Goal: Task Accomplishment & Management: Use online tool/utility

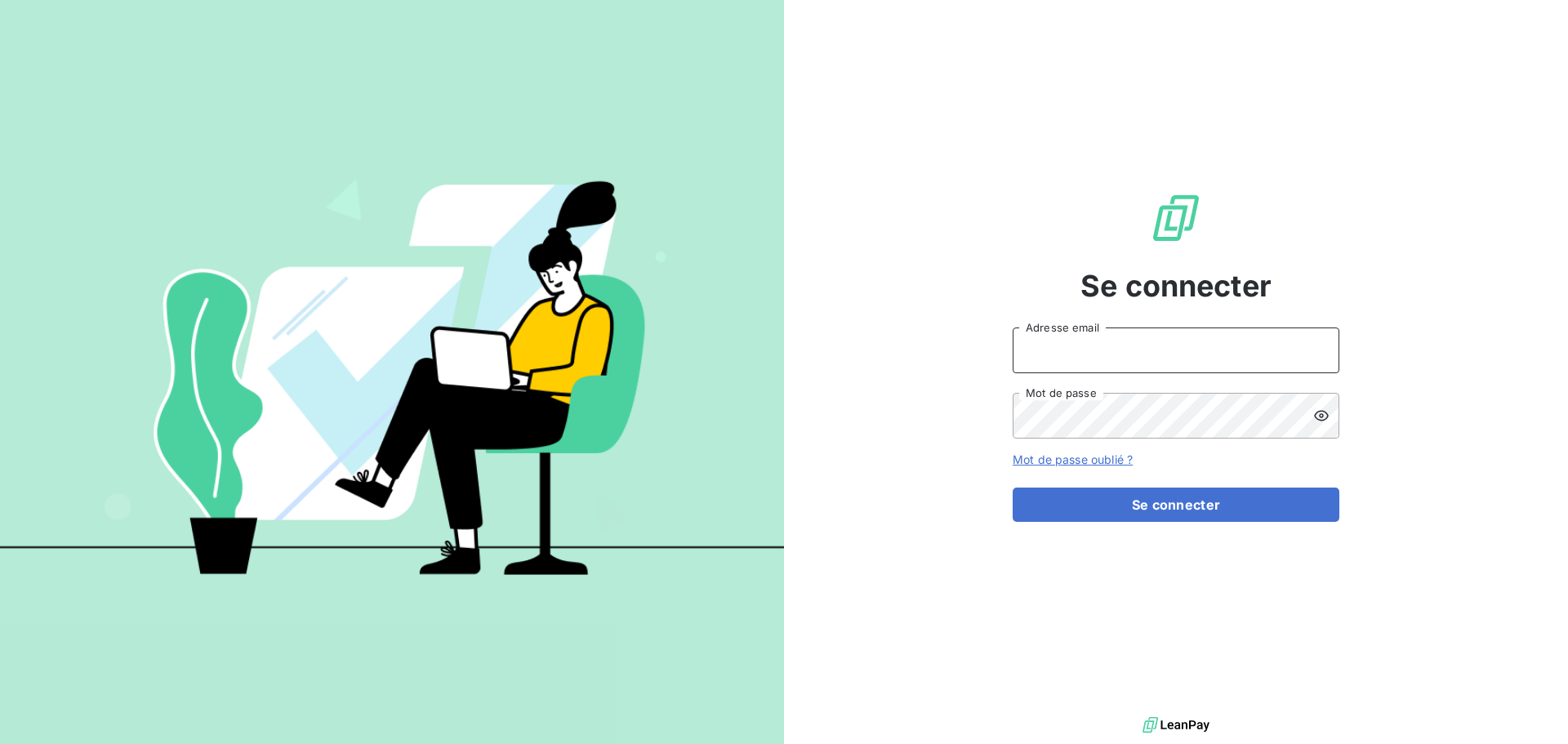
click at [1168, 347] on input "Adresse email" at bounding box center [1176, 351] width 327 height 46
type input "[PERSON_NAME][EMAIL_ADDRESS][PERSON_NAME][DOMAIN_NAME]"
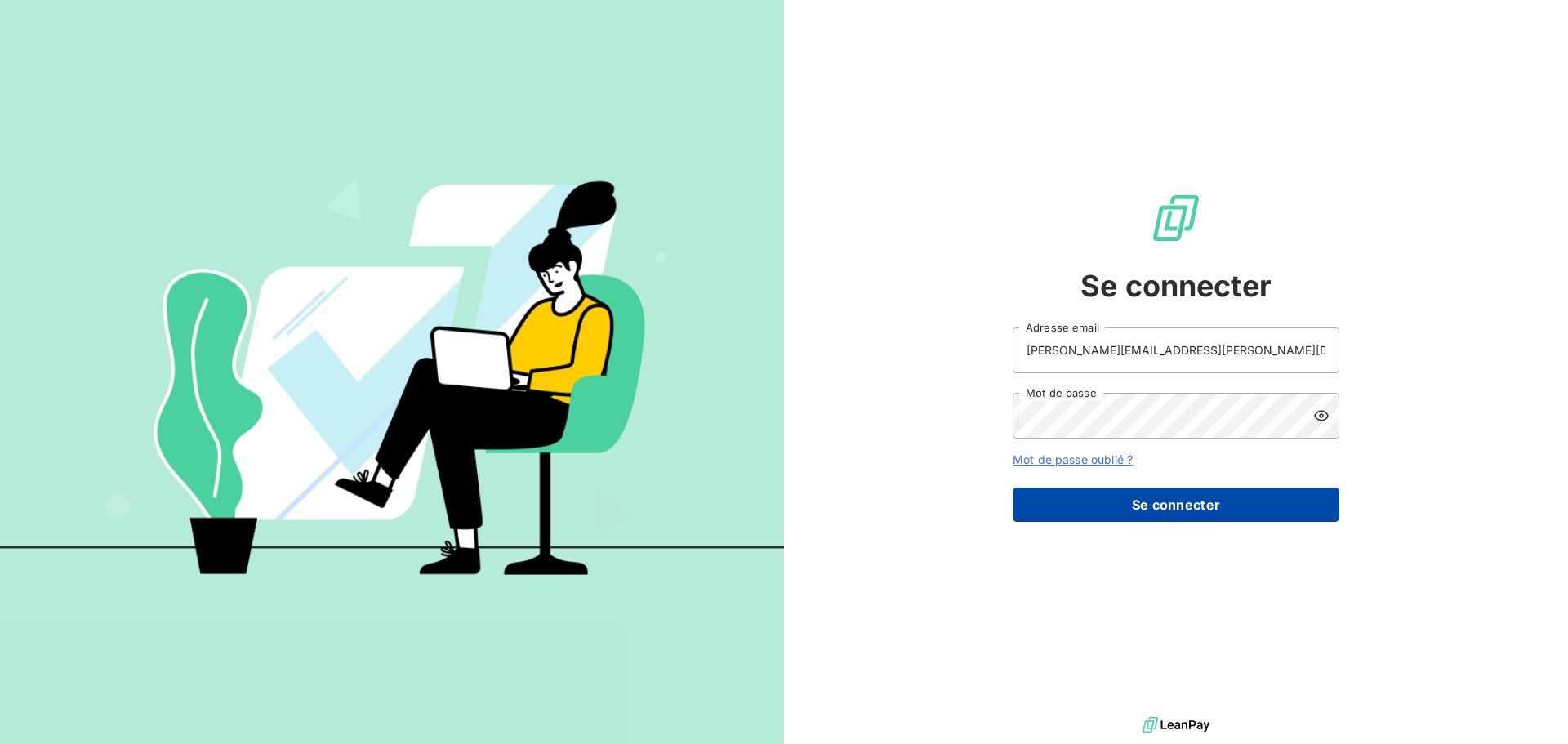
click at [1132, 497] on button "Se connecter" at bounding box center [1176, 504] width 327 height 34
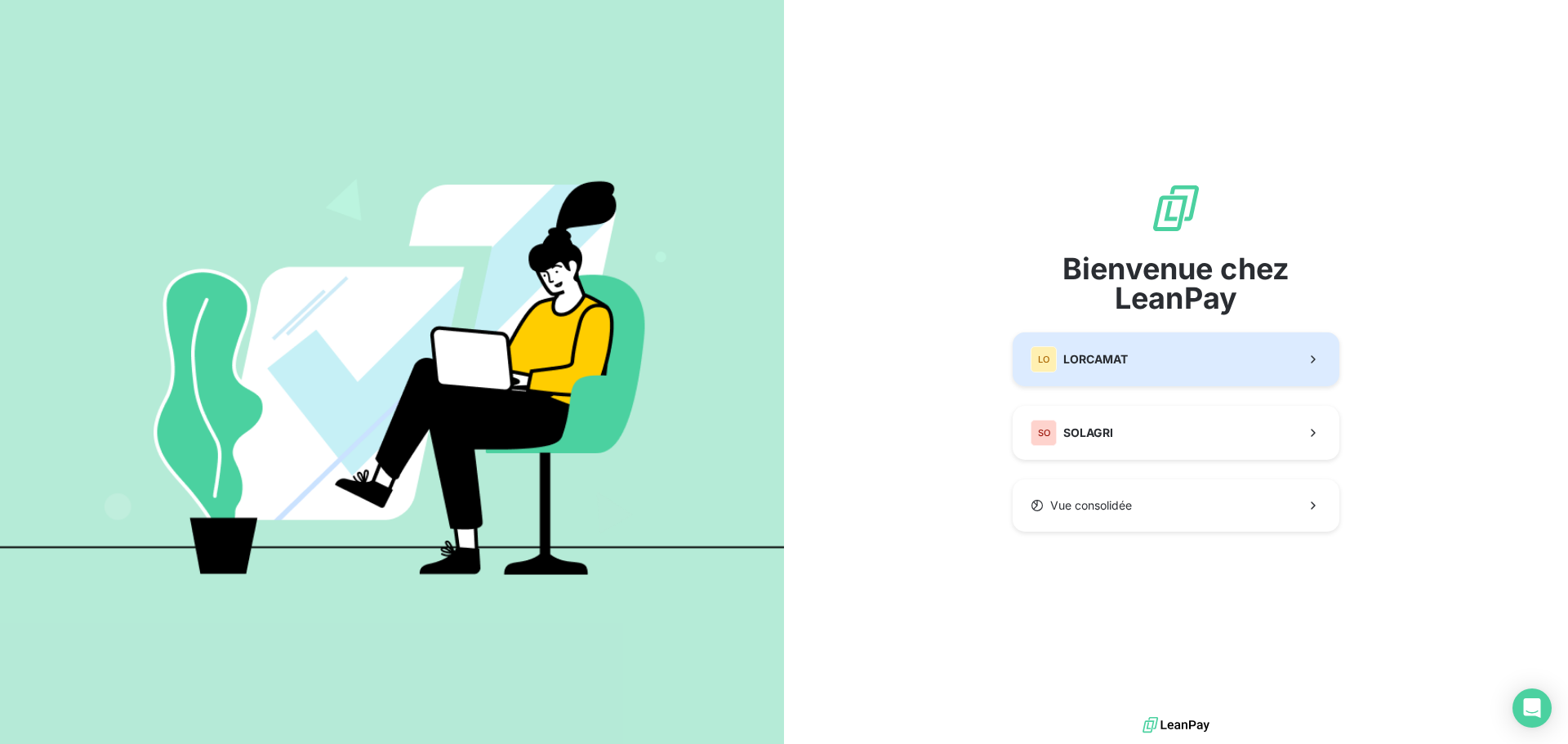
click at [1093, 352] on span "LORCAMAT" at bounding box center [1096, 360] width 65 height 16
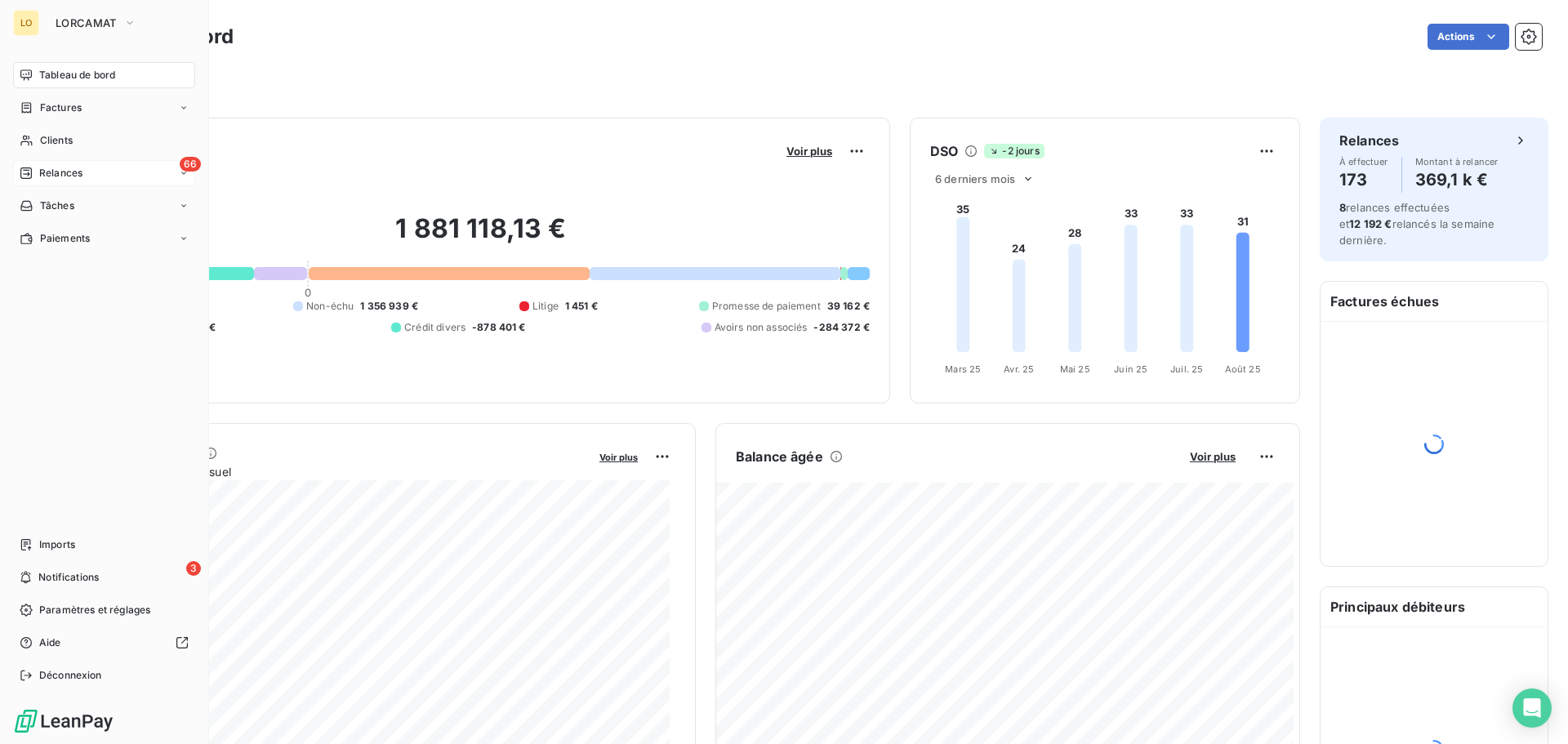
click at [50, 171] on span "Relances" at bounding box center [60, 173] width 43 height 15
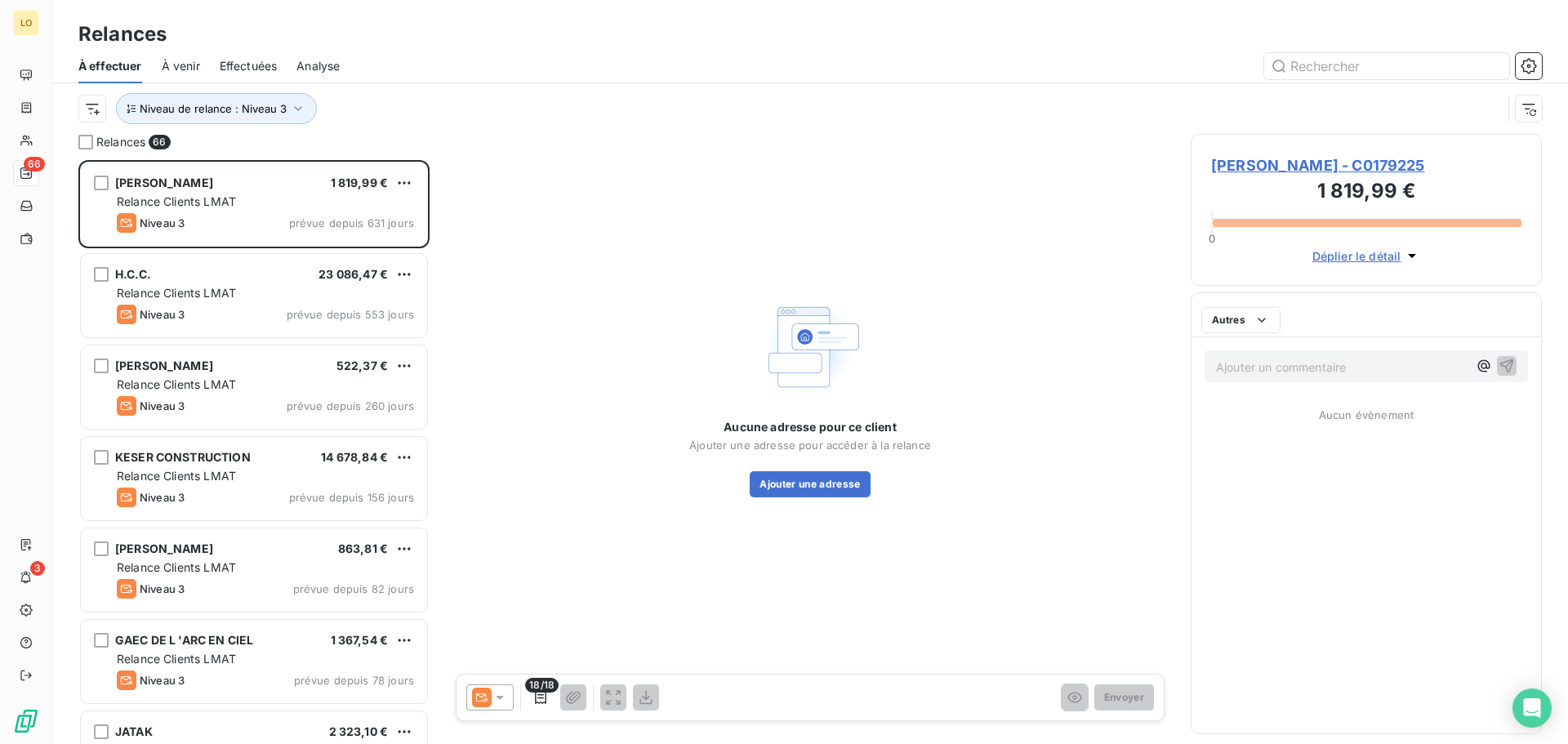
scroll to position [571, 339]
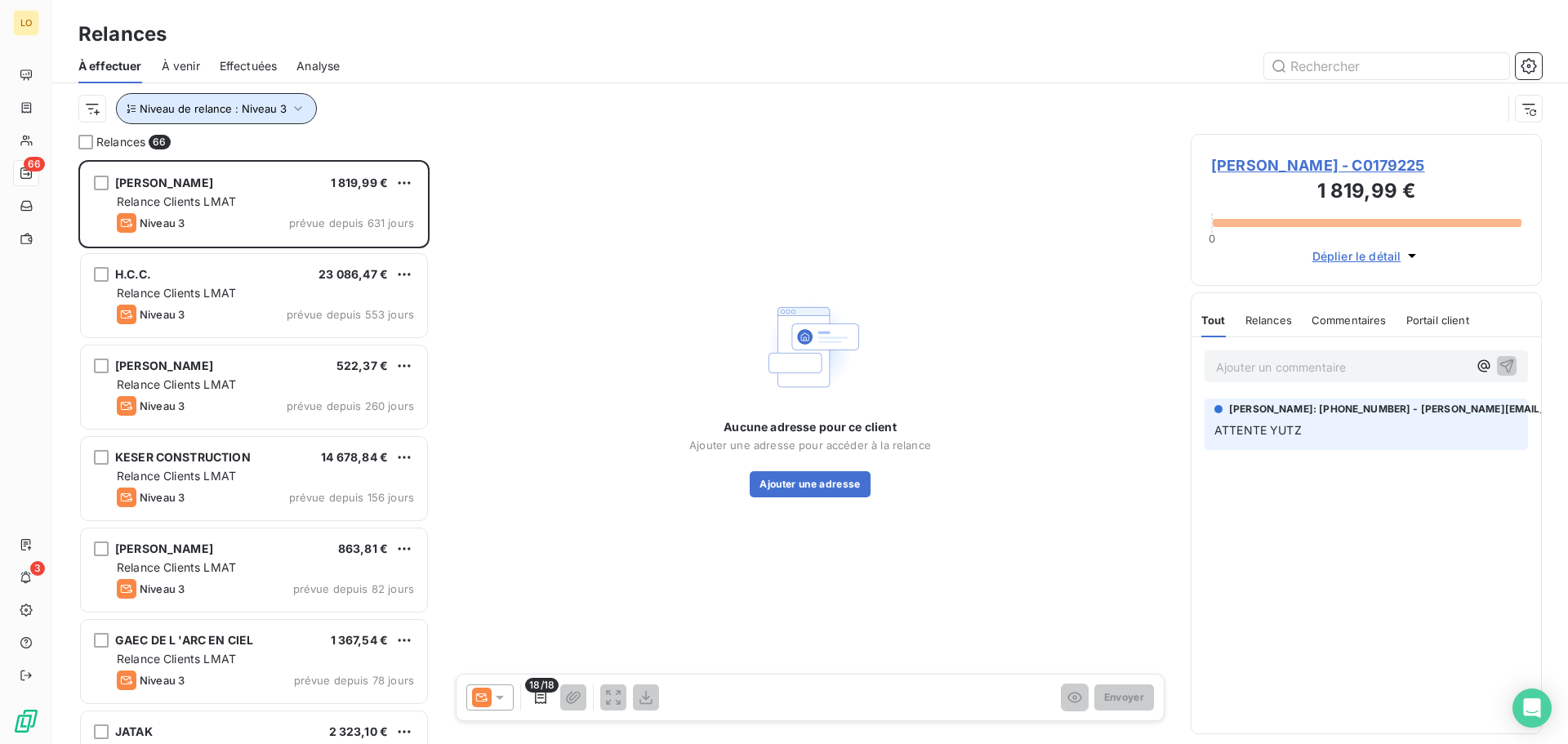
click at [295, 107] on icon "button" at bounding box center [298, 109] width 16 height 16
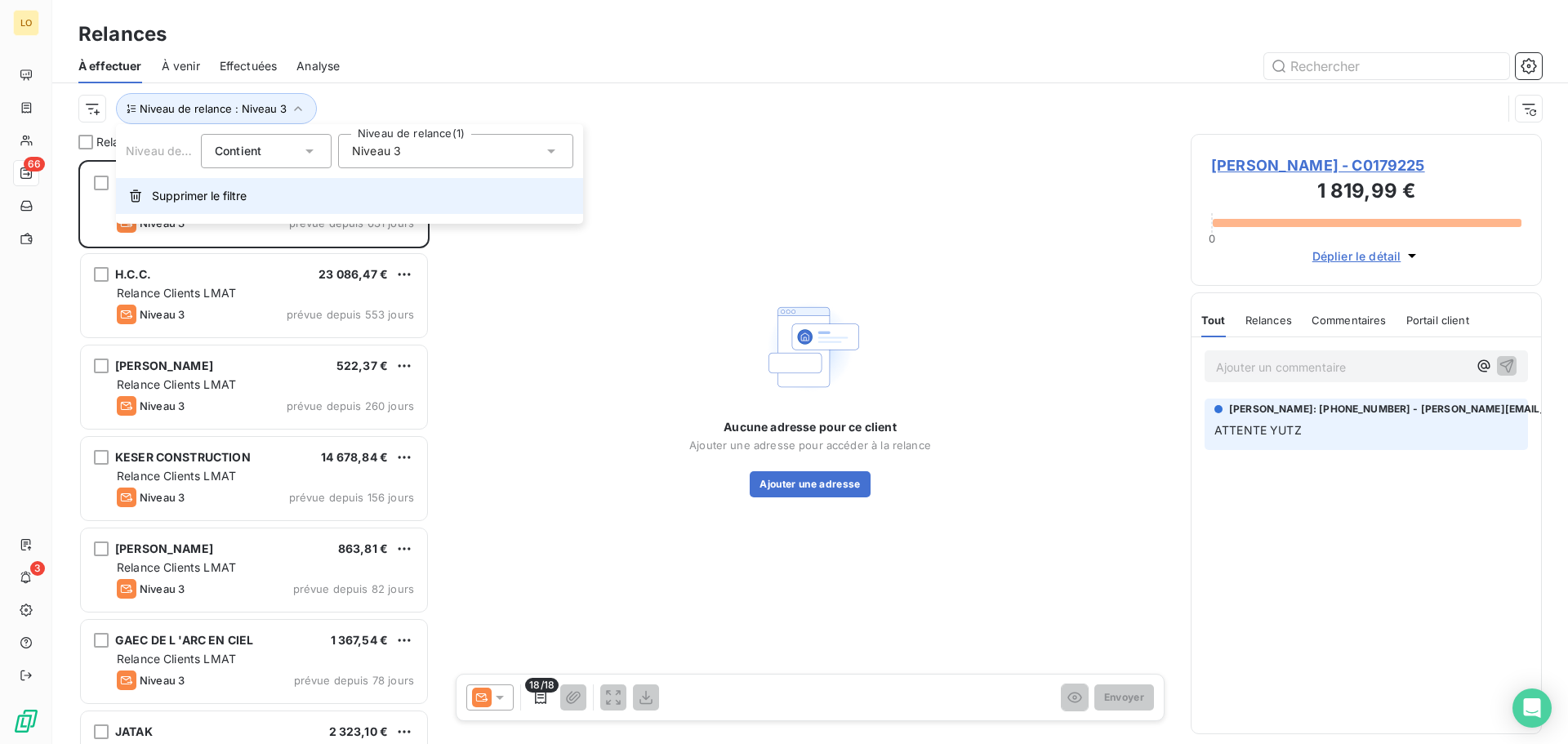
click at [179, 188] on span "Supprimer le filtre" at bounding box center [199, 196] width 95 height 16
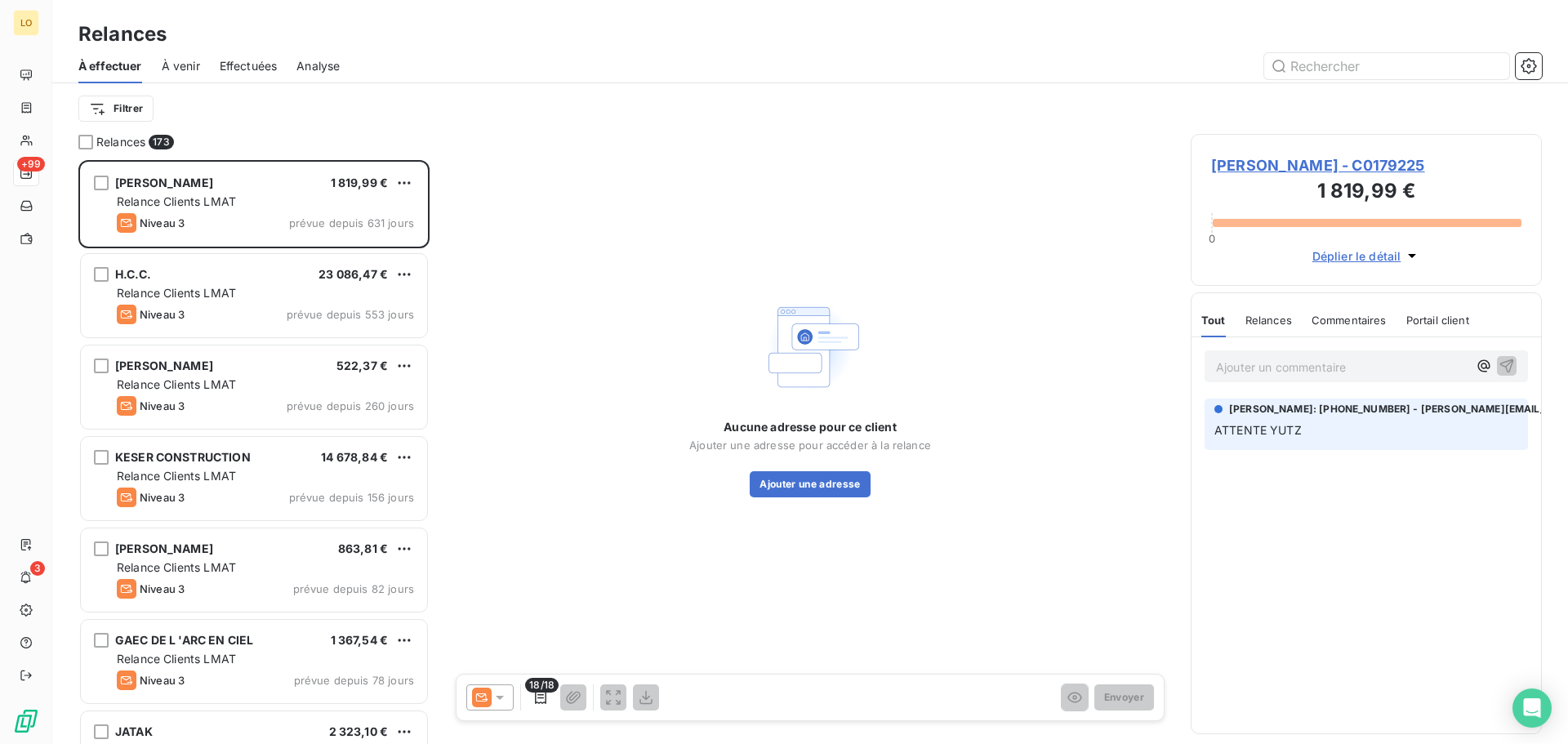
click at [245, 68] on span "Effectuées" at bounding box center [249, 66] width 58 height 16
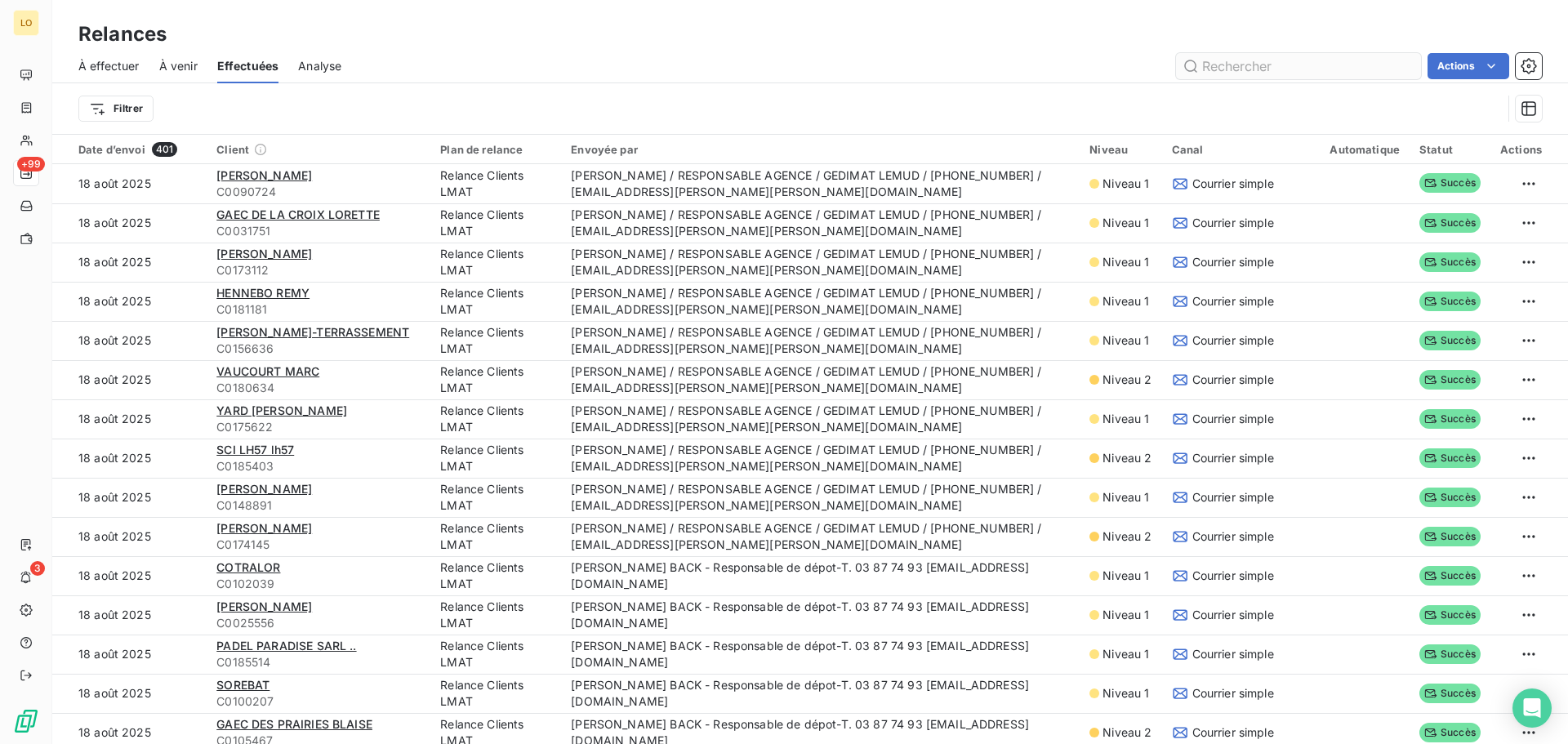
click at [1213, 65] on input "text" at bounding box center [1298, 66] width 245 height 26
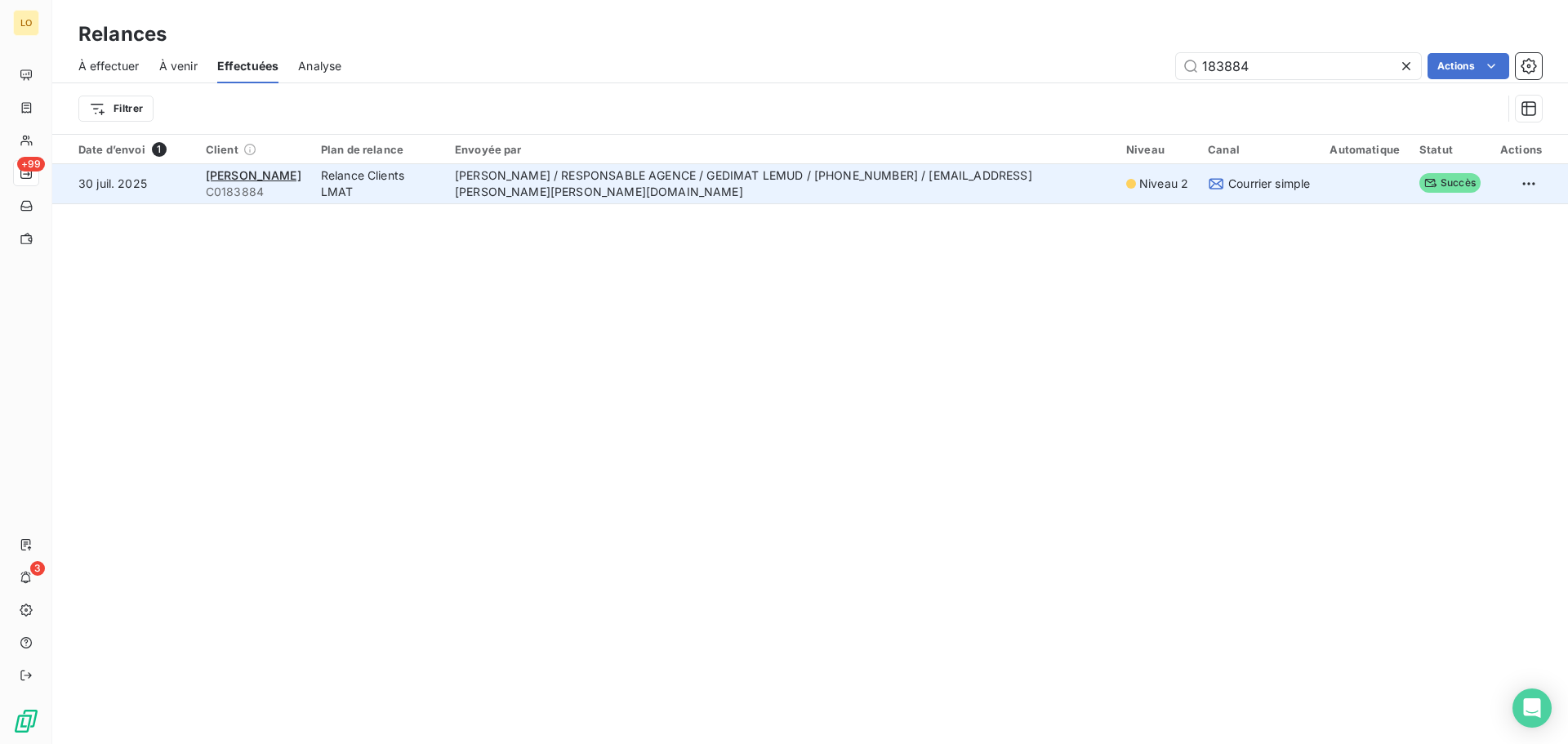
type input "183884"
click at [735, 181] on td "[PERSON_NAME] / RESPONSABLE AGENCE / GEDIMAT LEMUD / [PHONE_NUMBER] / [EMAIL_AD…" at bounding box center [781, 183] width 671 height 39
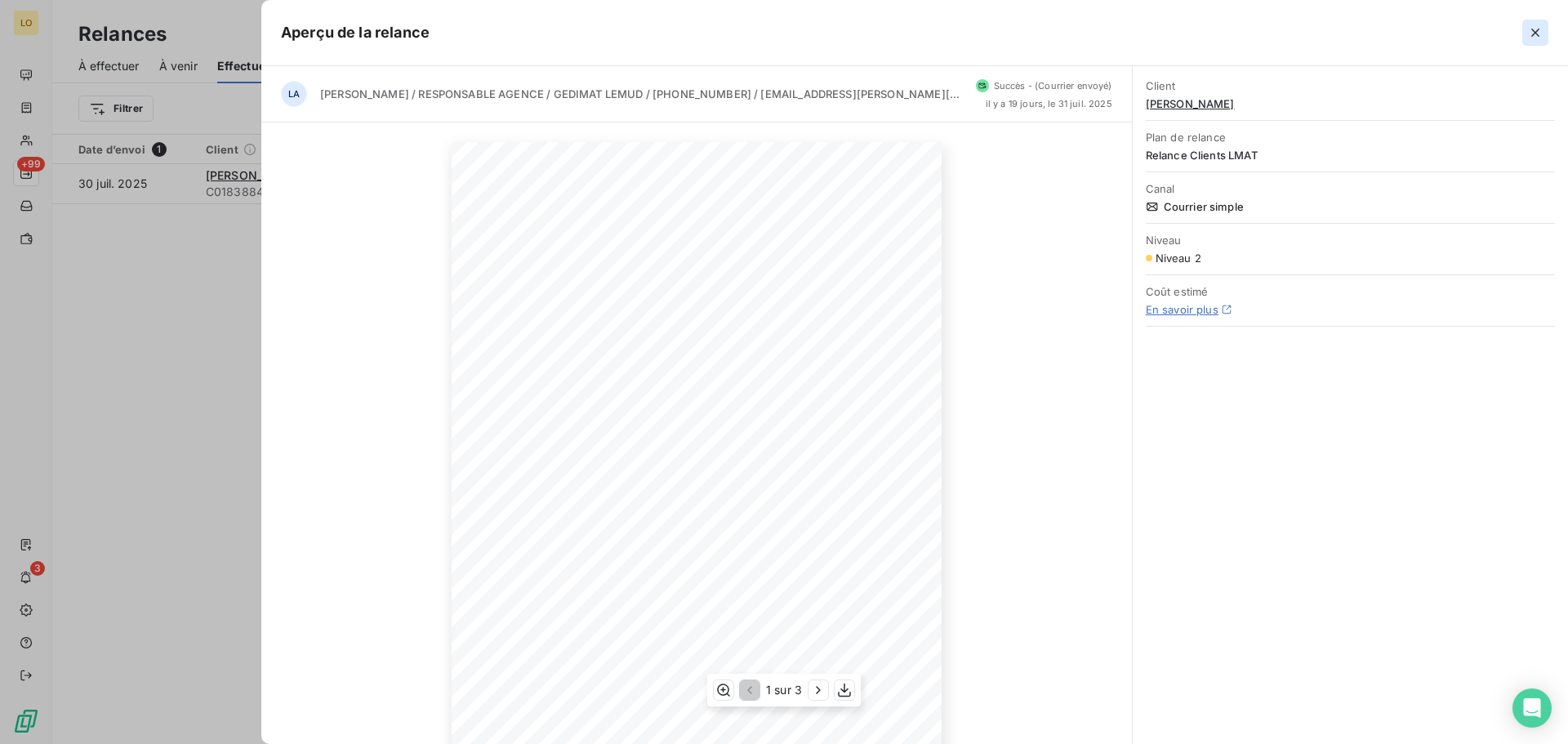
click at [1539, 35] on icon "button" at bounding box center [1535, 33] width 16 height 16
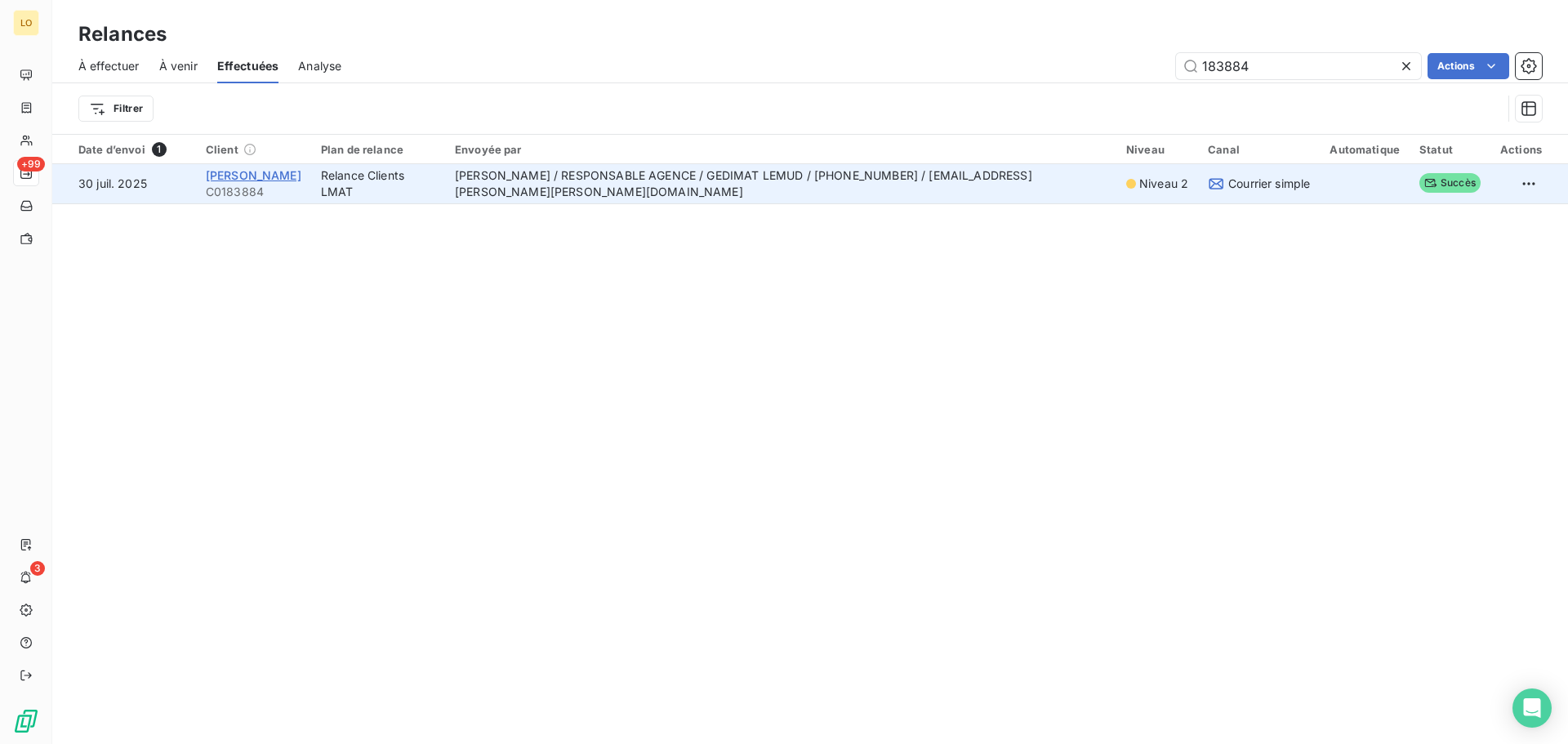
click at [240, 177] on span "[PERSON_NAME]" at bounding box center [254, 175] width 96 height 14
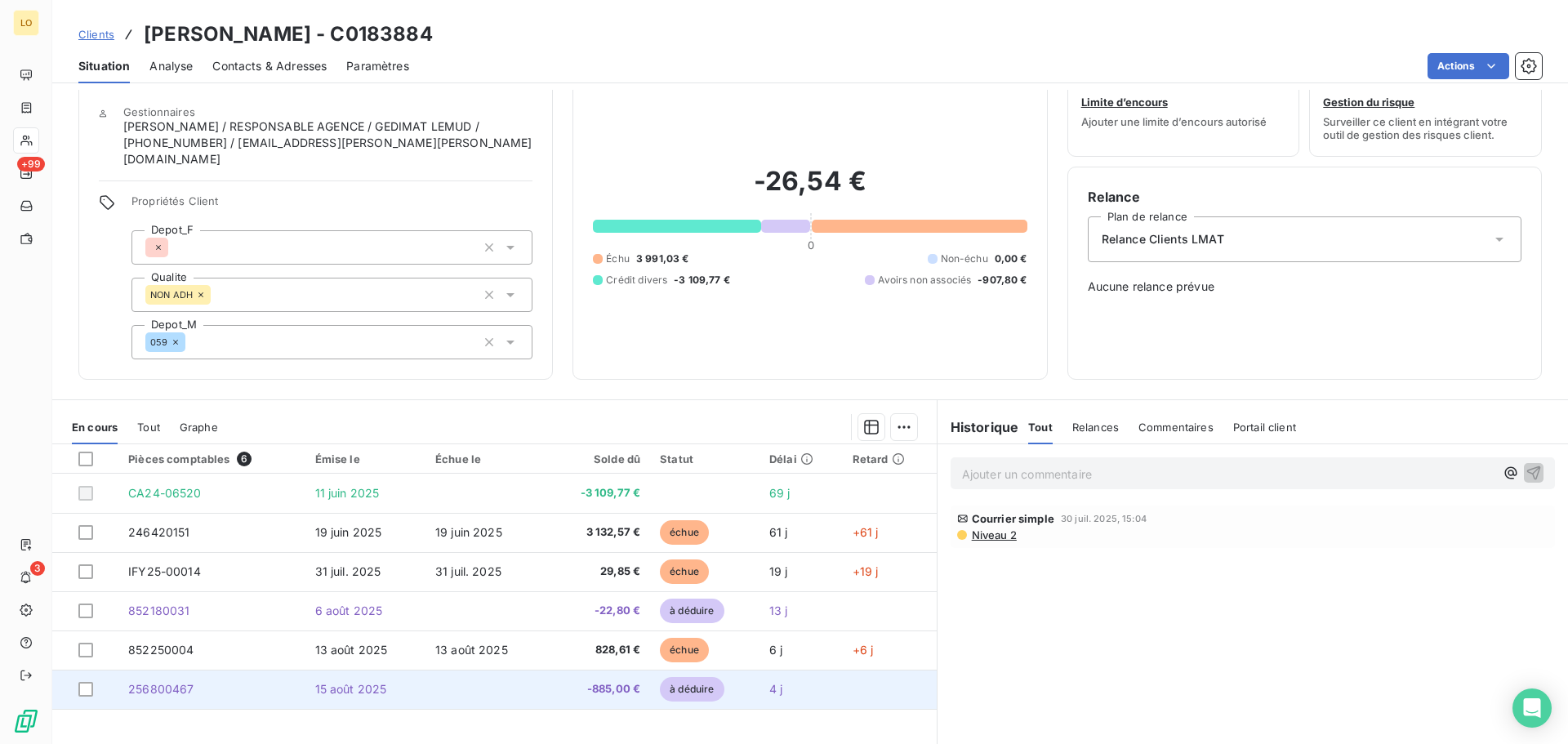
scroll to position [95, 0]
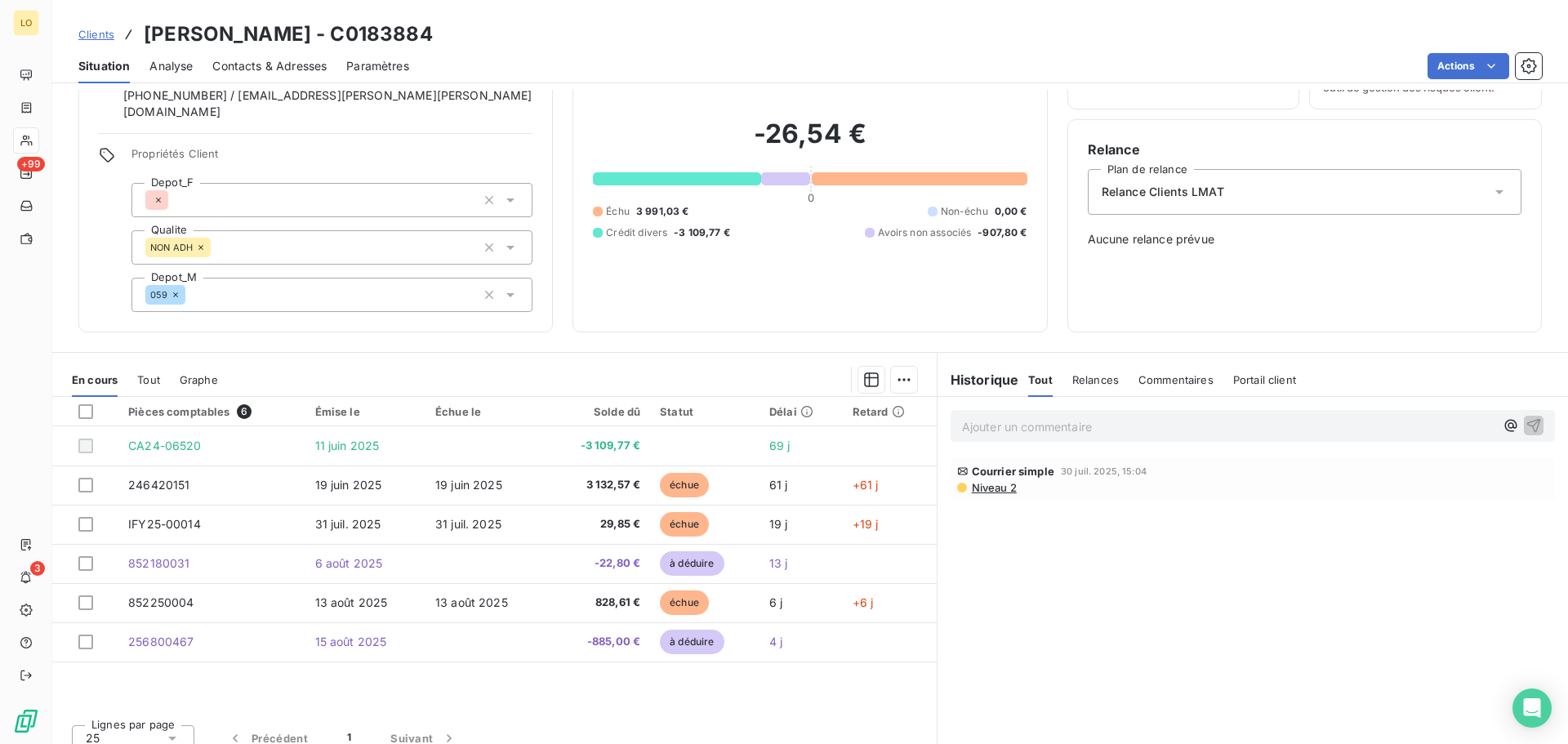
click at [85, 38] on span "Clients" at bounding box center [97, 34] width 36 height 13
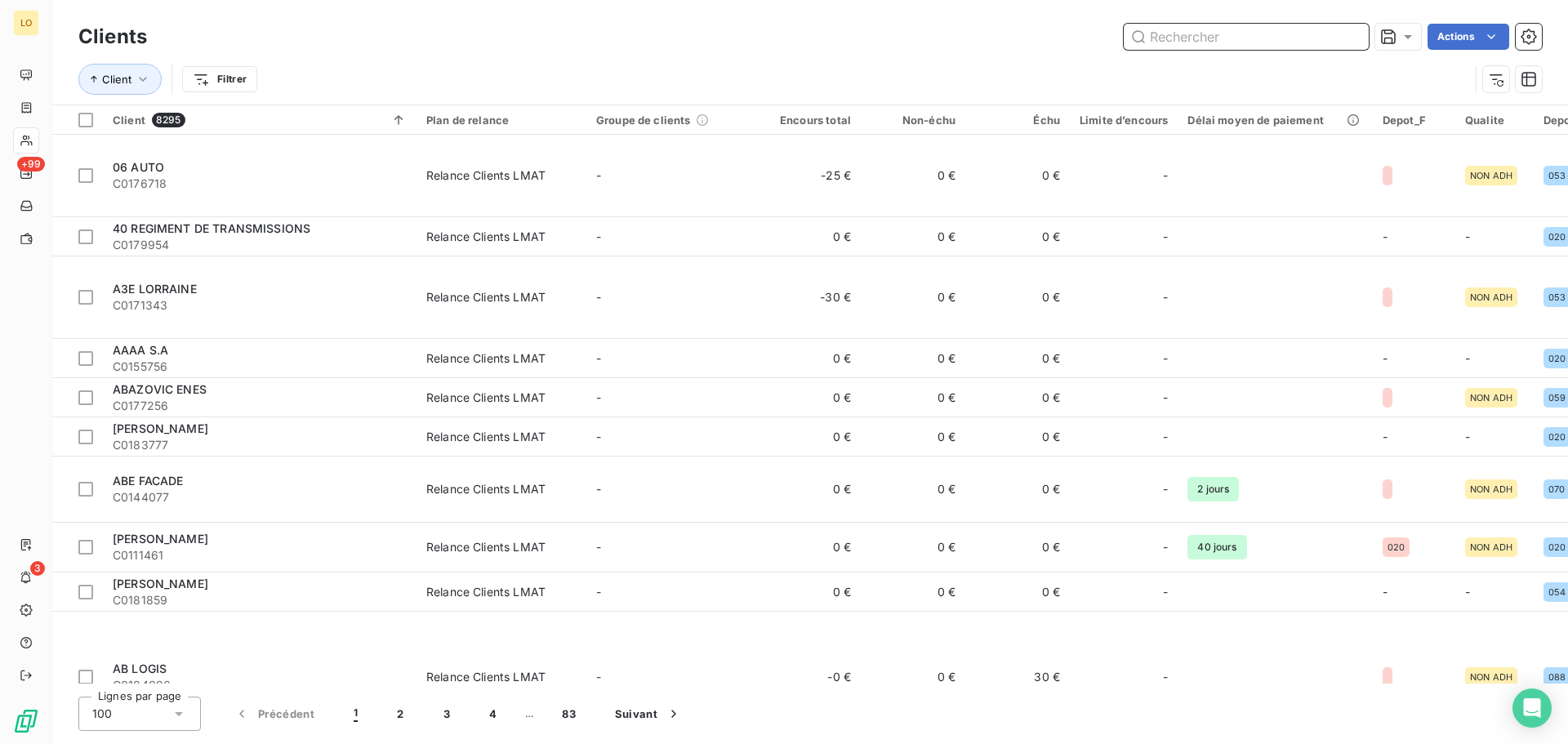
paste input "183884"
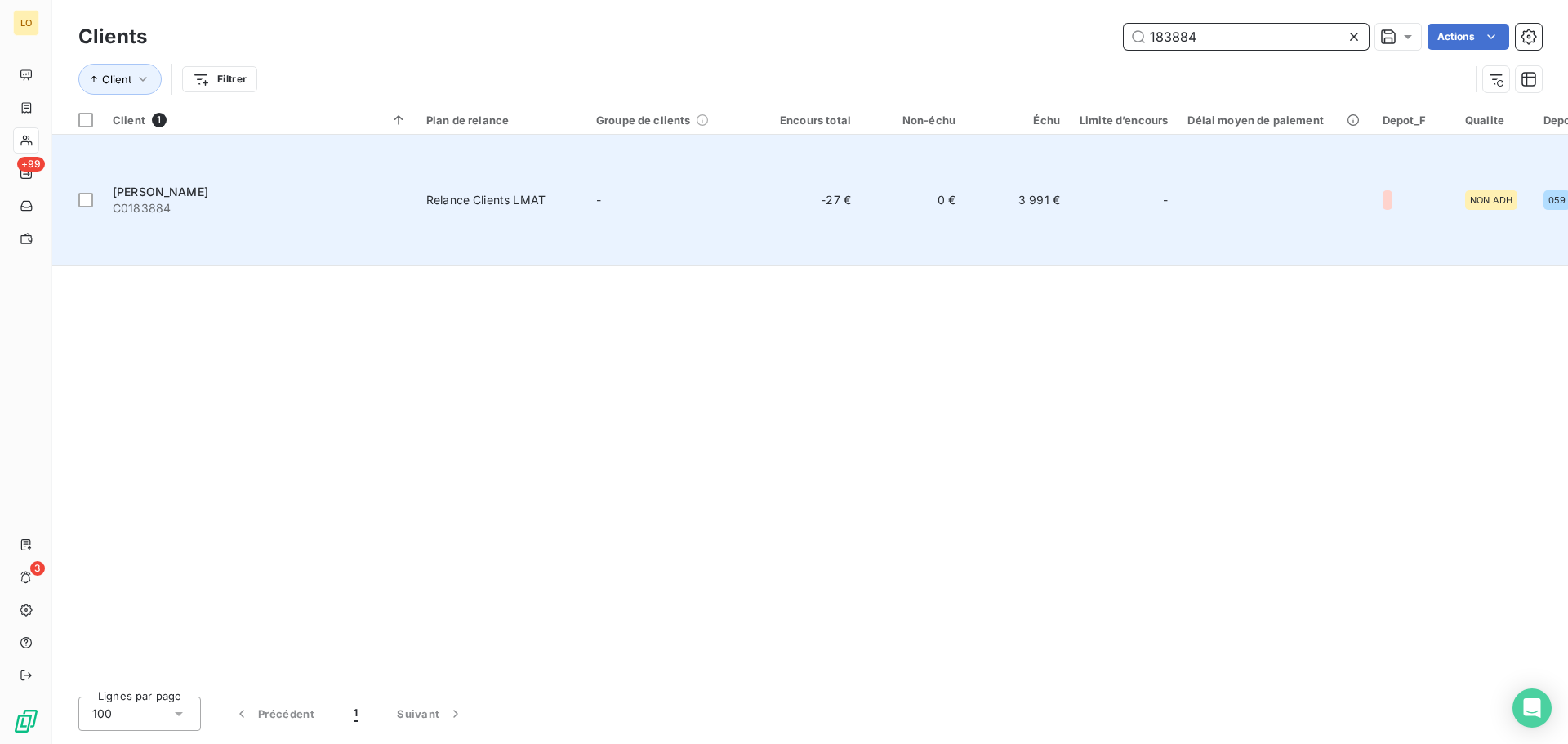
type input "183884"
click at [1051, 180] on td "3 991 €" at bounding box center [1018, 201] width 105 height 132
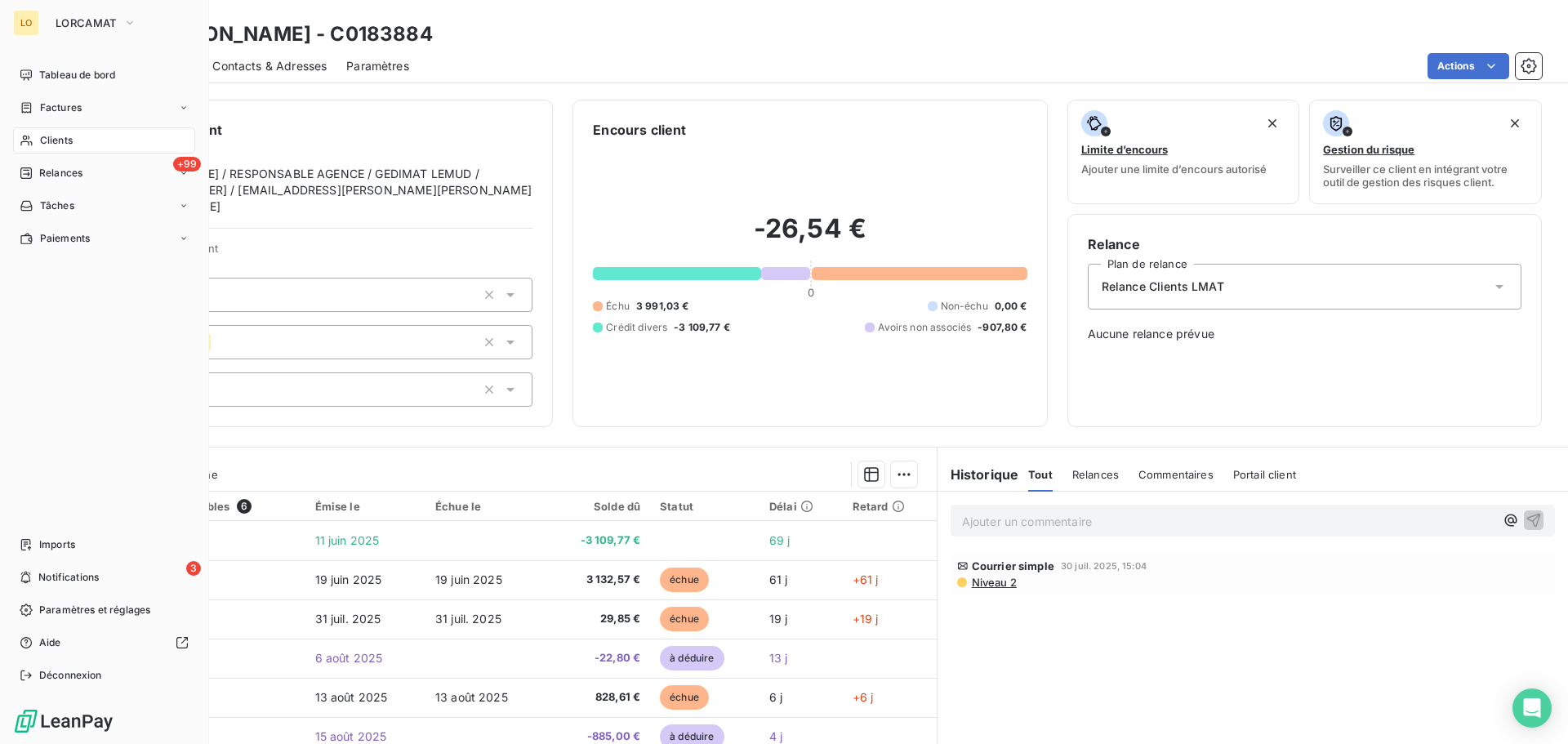
click at [44, 139] on span "Clients" at bounding box center [56, 140] width 33 height 15
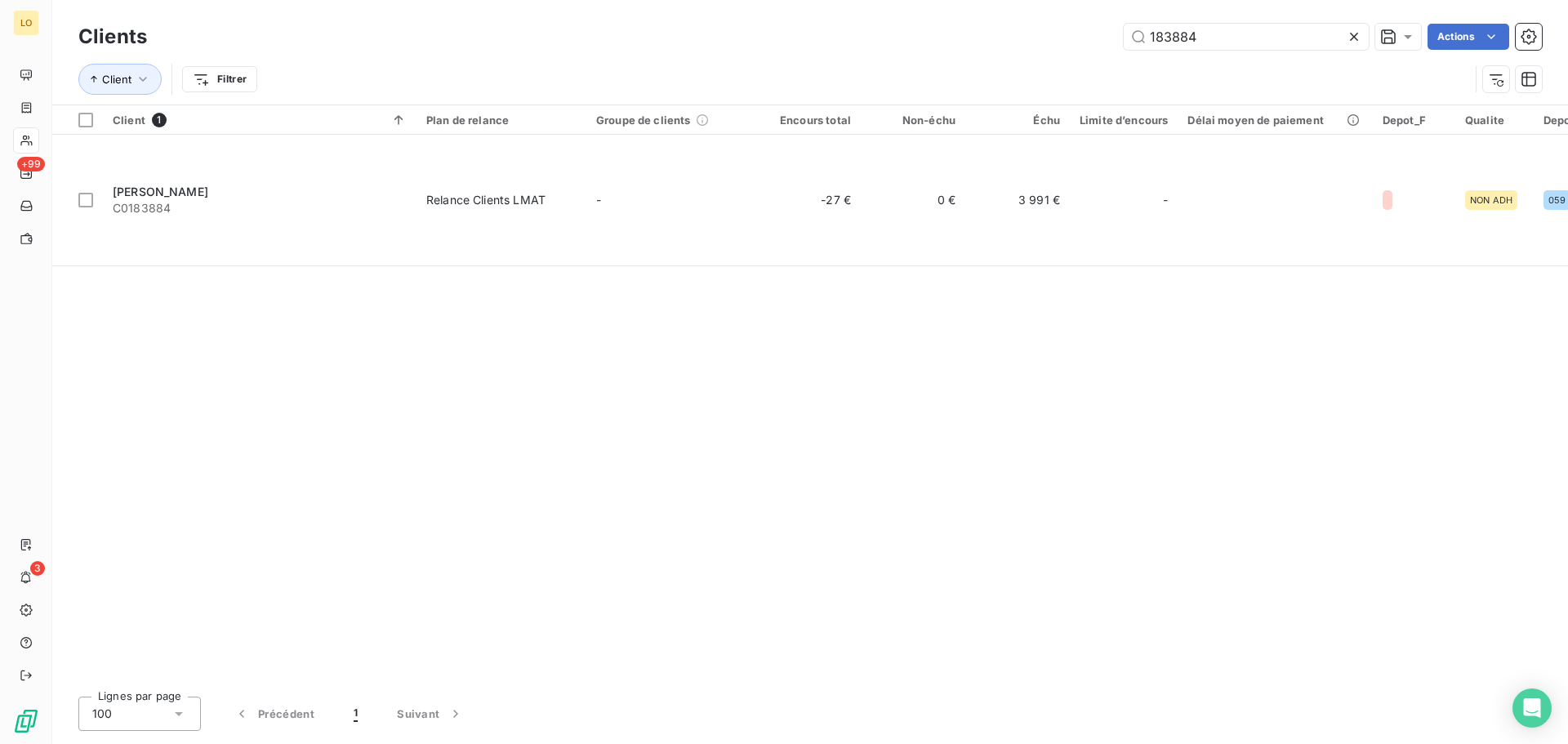
click at [1363, 37] on div at bounding box center [1357, 37] width 23 height 26
